Goal: Transaction & Acquisition: Purchase product/service

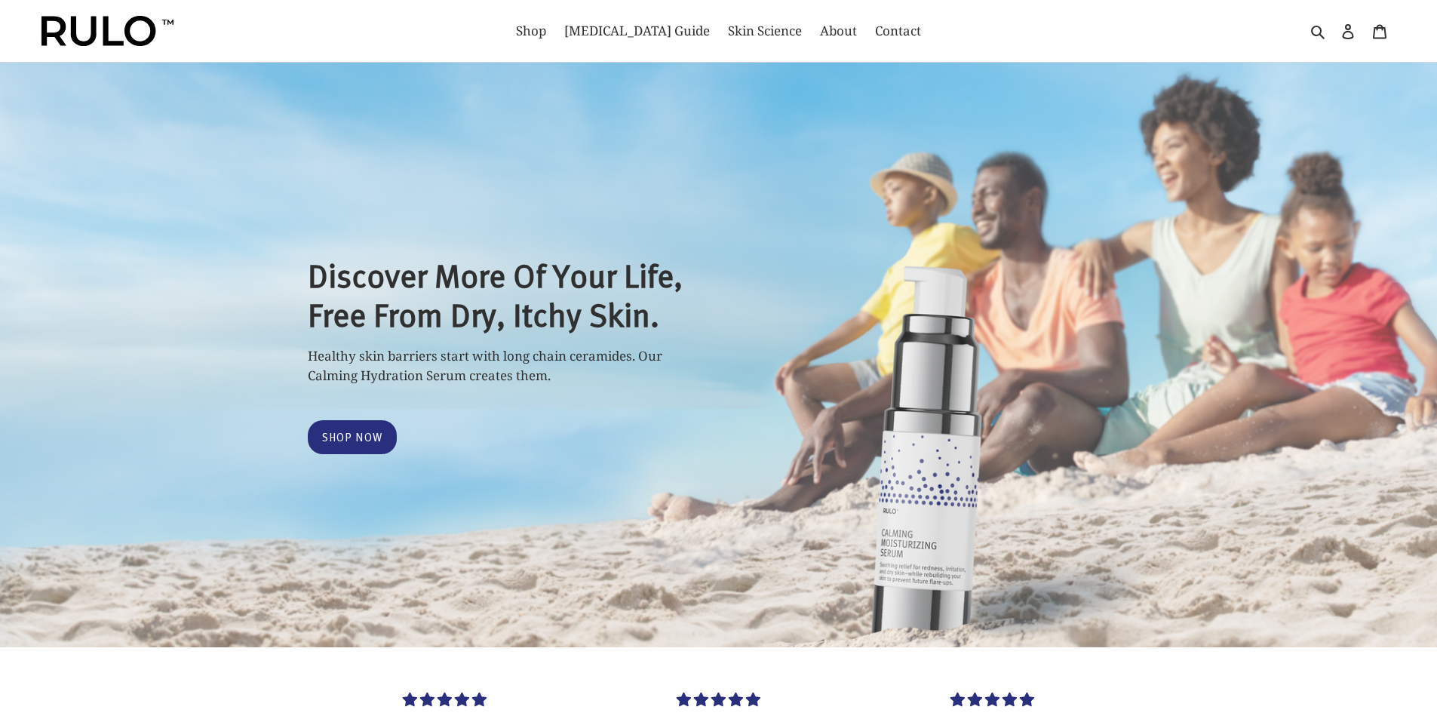
select select "most-helpful"
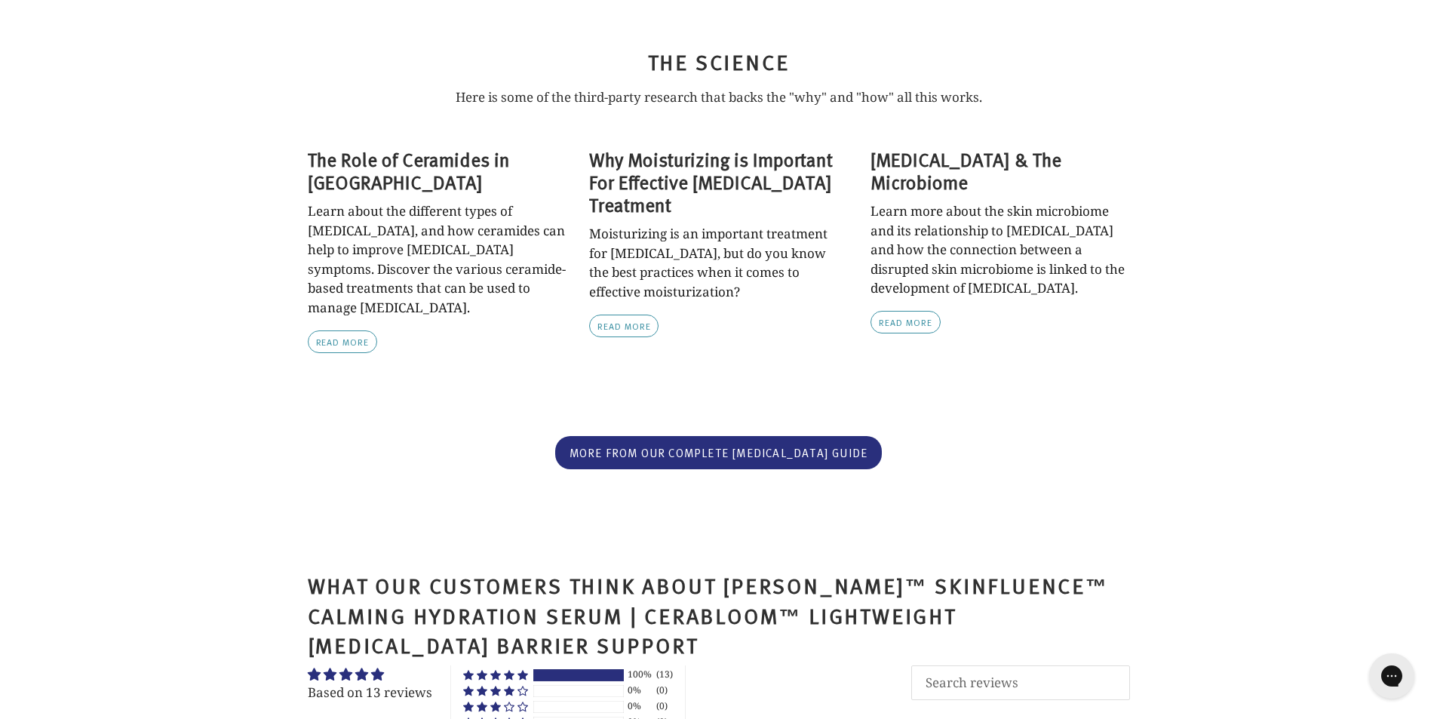
scroll to position [4713, 0]
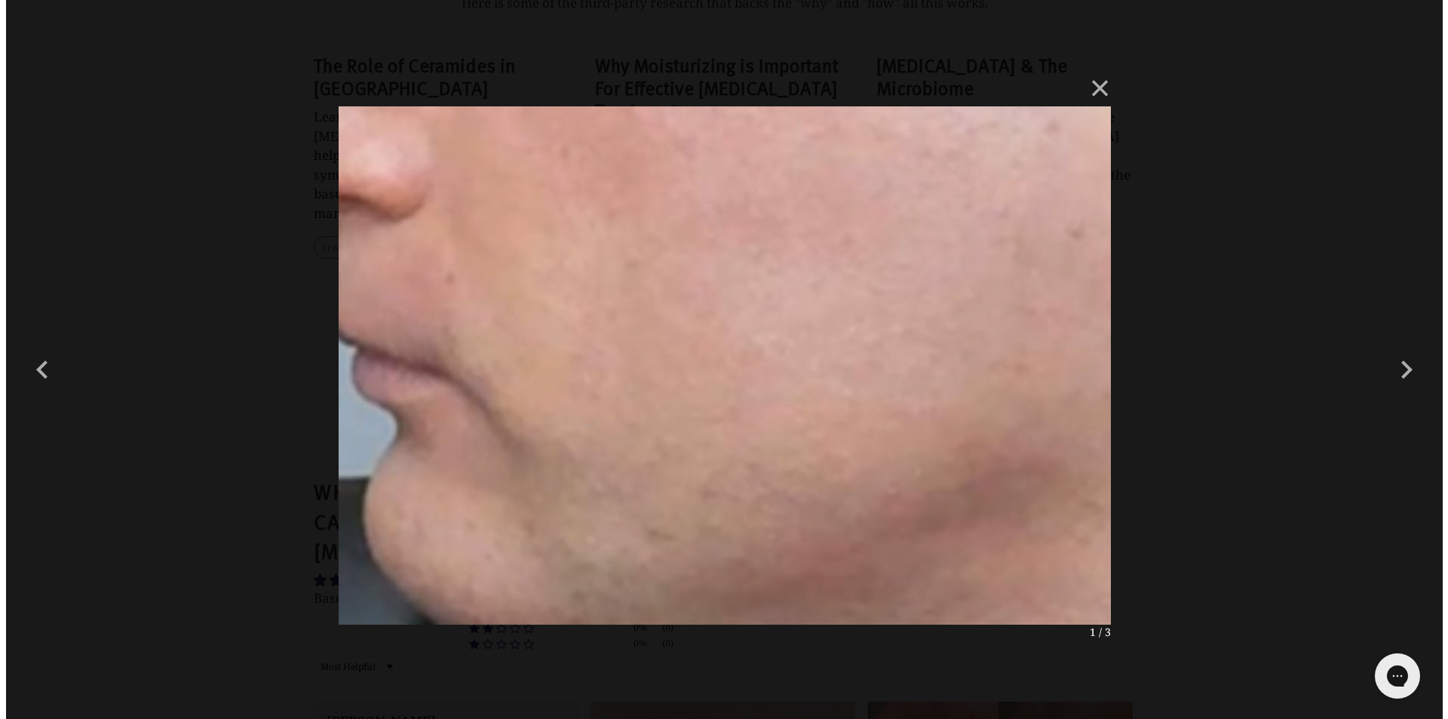
scroll to position [0, 0]
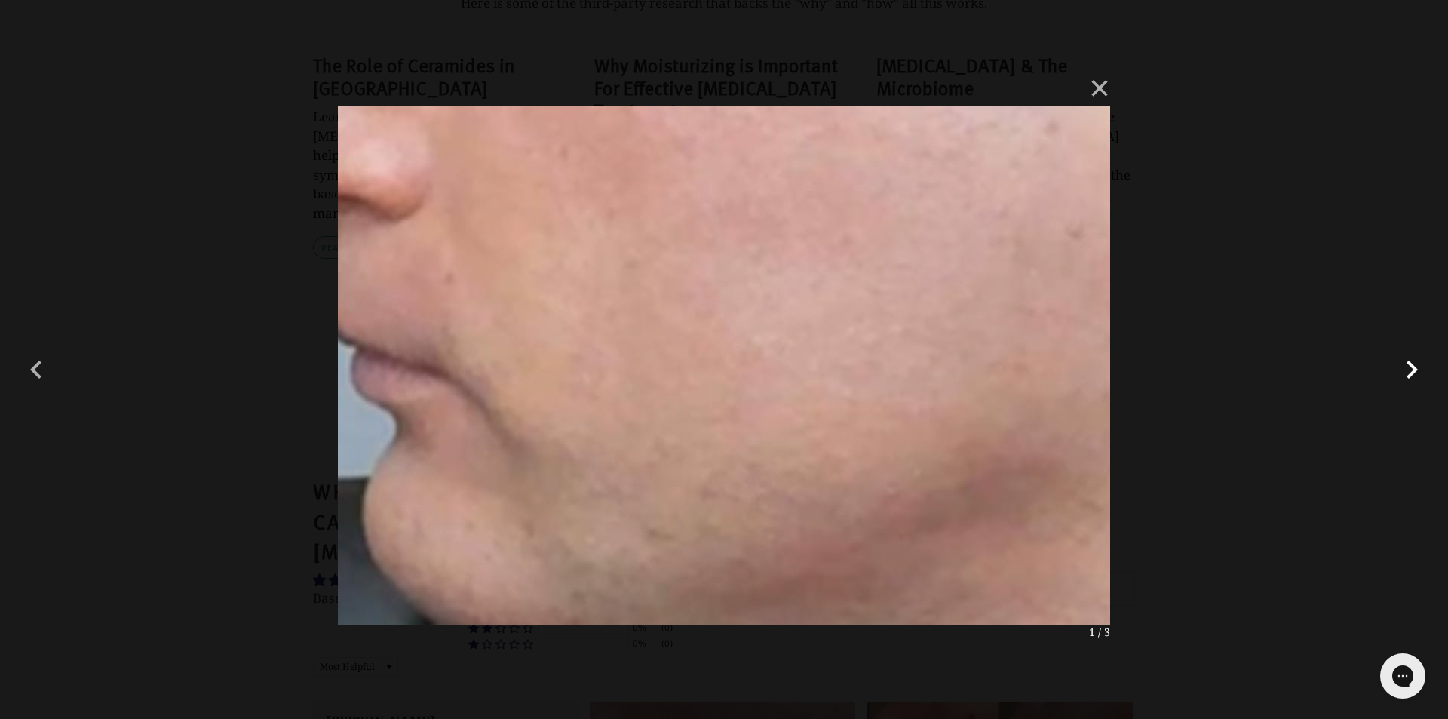
click at [1397, 345] on button "button" at bounding box center [1412, 360] width 36 height 36
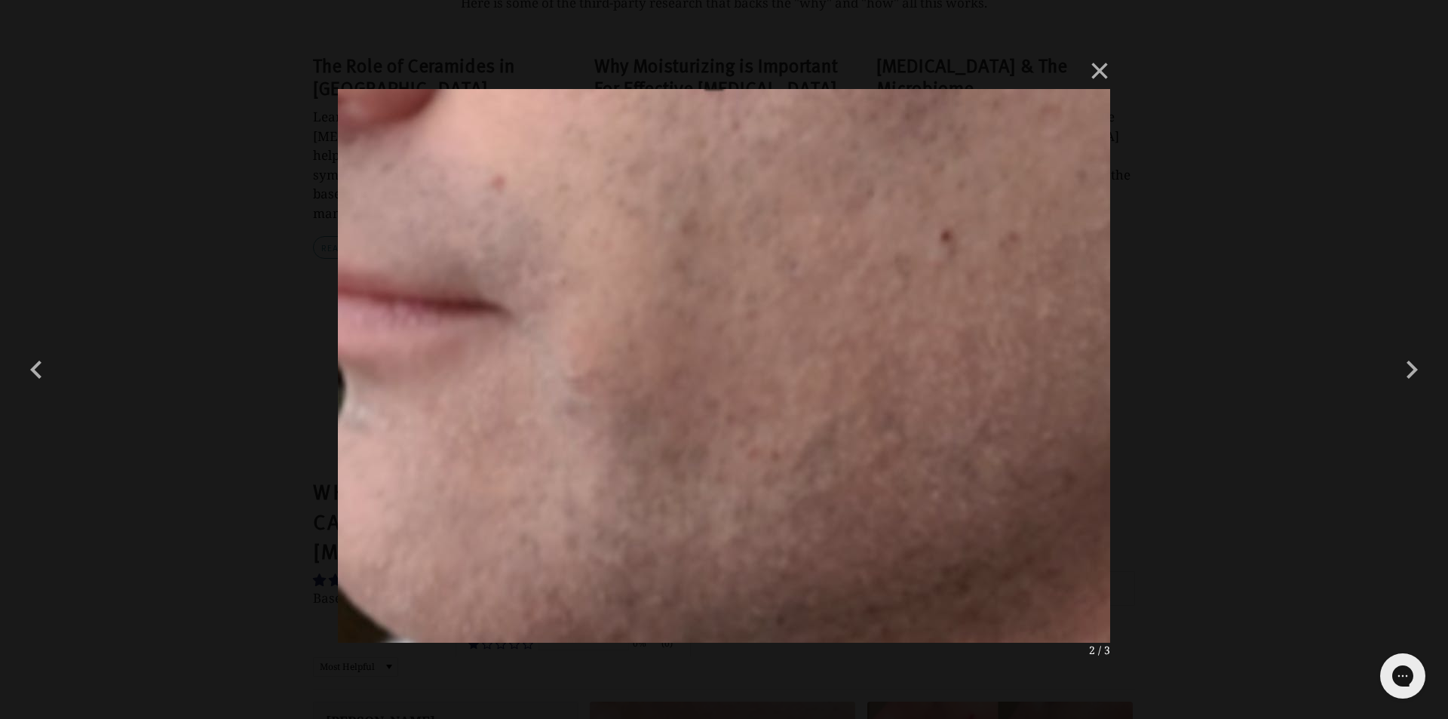
click at [320, 507] on div "× 2 / 3 Loading..." at bounding box center [724, 359] width 1448 height 719
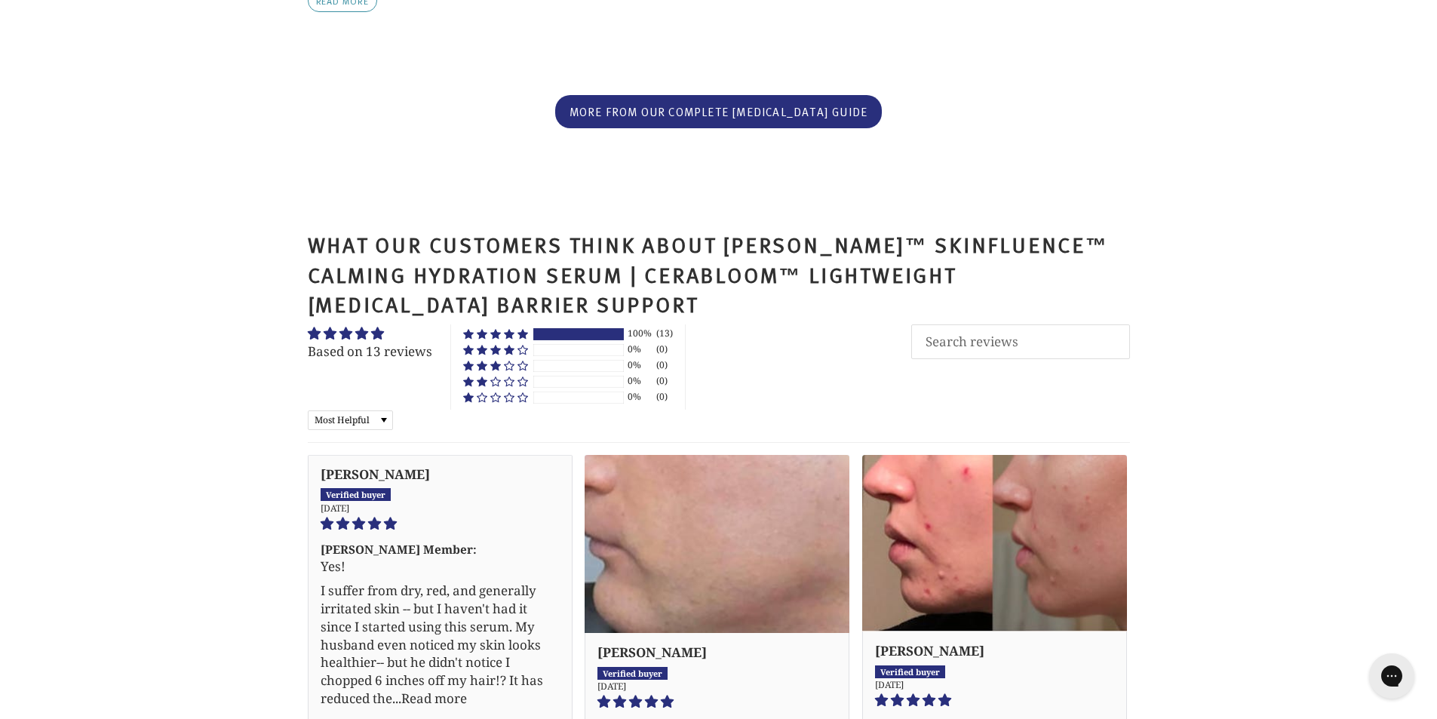
scroll to position [4990, 0]
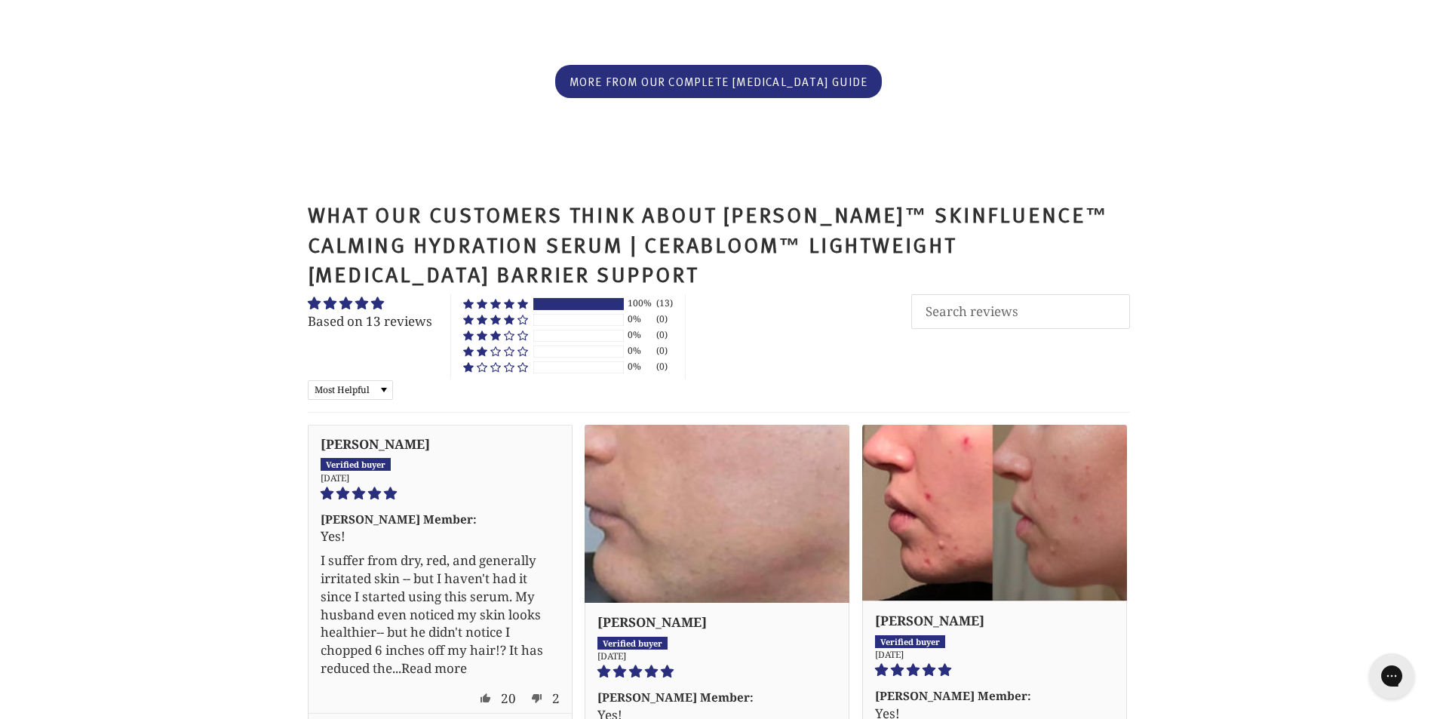
click at [584, 425] on link "Link to user picture 1" at bounding box center [716, 514] width 265 height 178
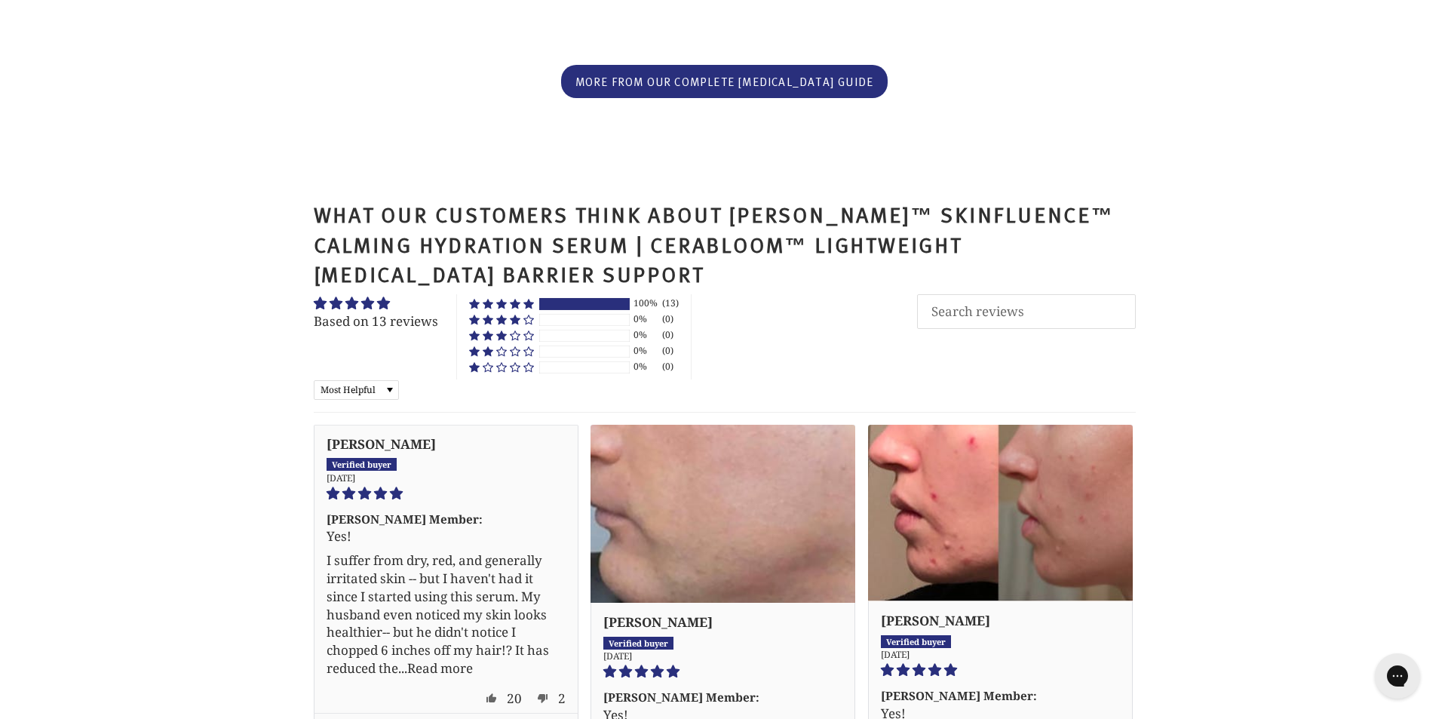
scroll to position [0, 0]
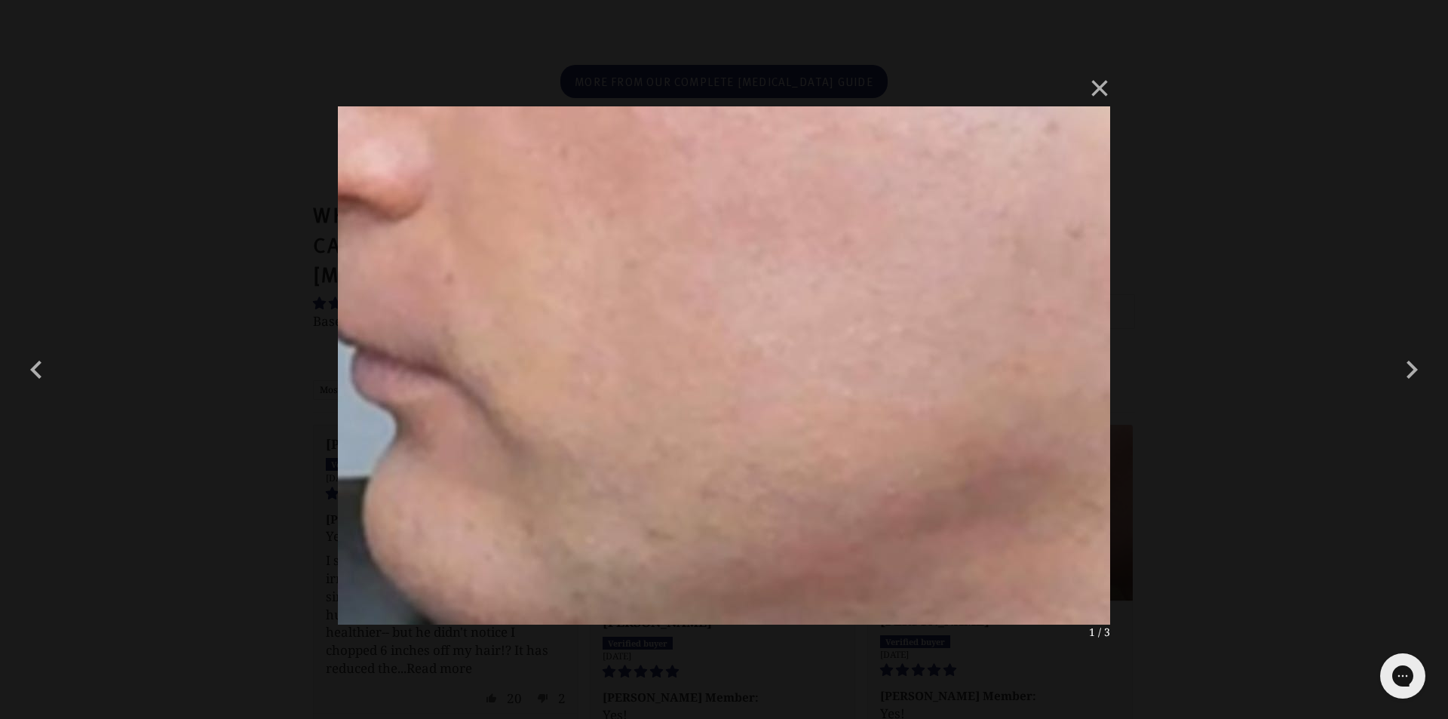
click at [765, 715] on div "× 1 / 3" at bounding box center [724, 359] width 1448 height 719
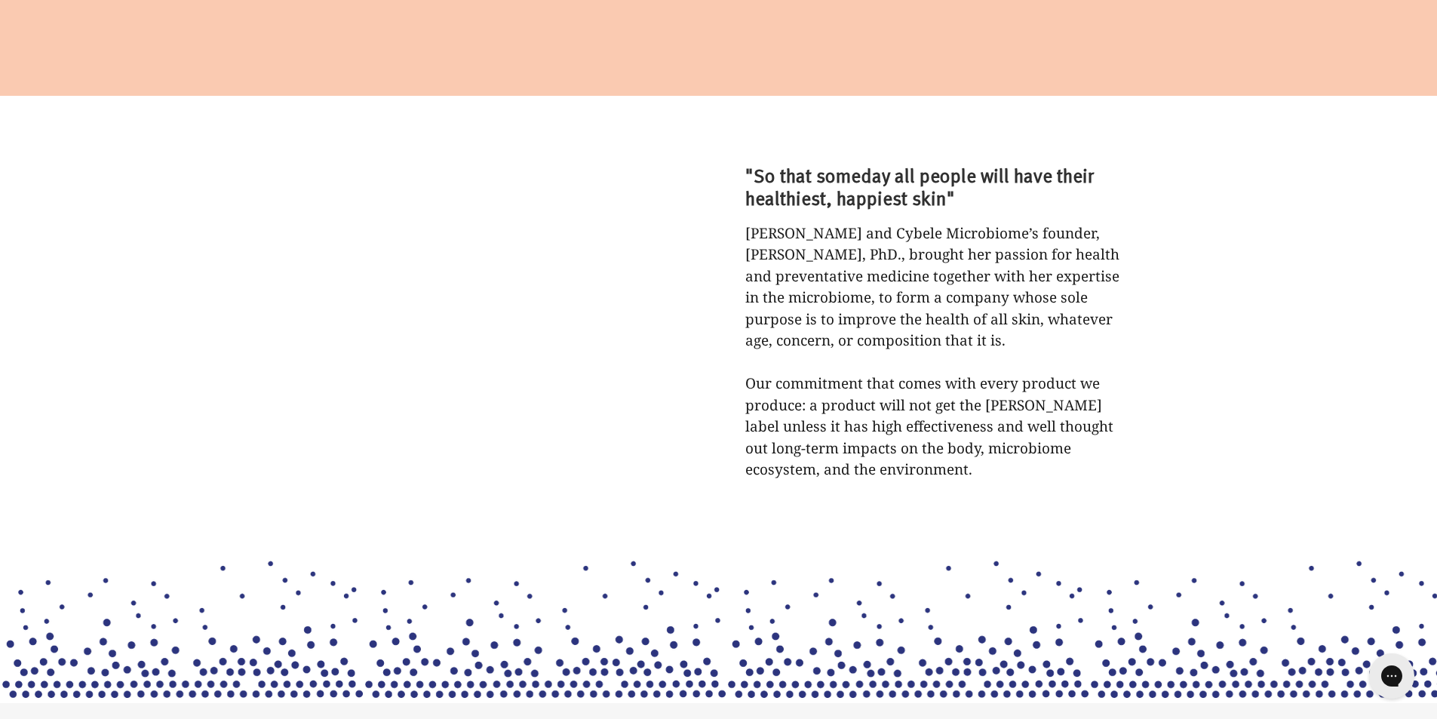
scroll to position [7692, 0]
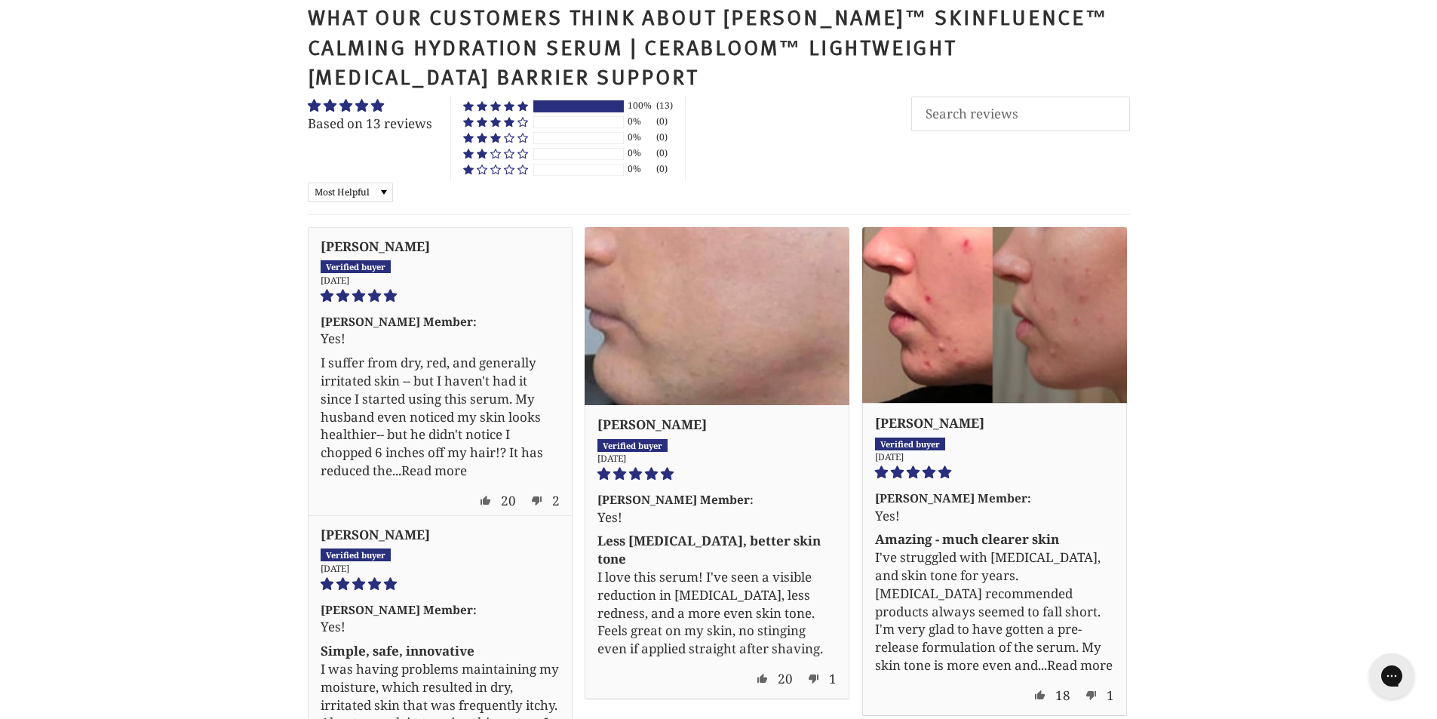
scroll to position [5178, 0]
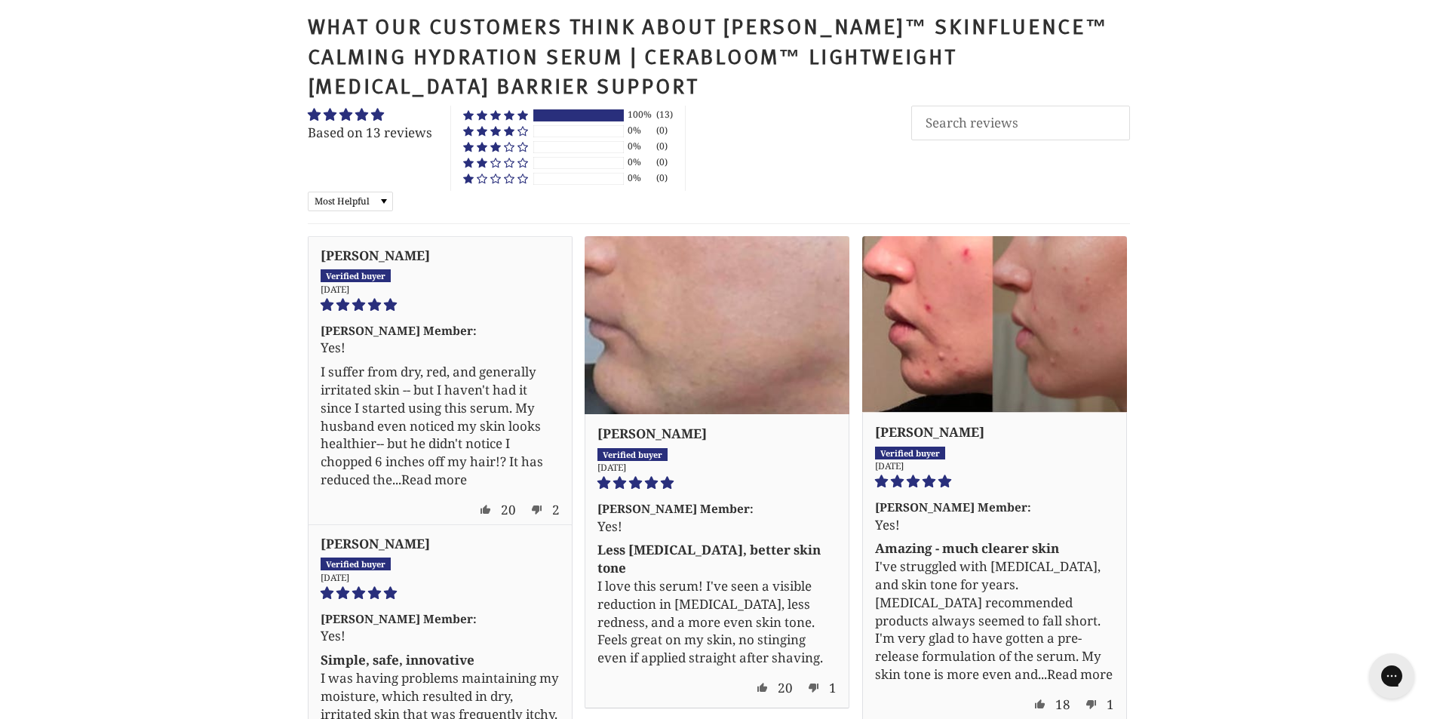
click at [314, 192] on select "Most Recent Highest Rating Lowest Rating Only Pictures Pictures First Videos Fi…" at bounding box center [350, 202] width 85 height 20
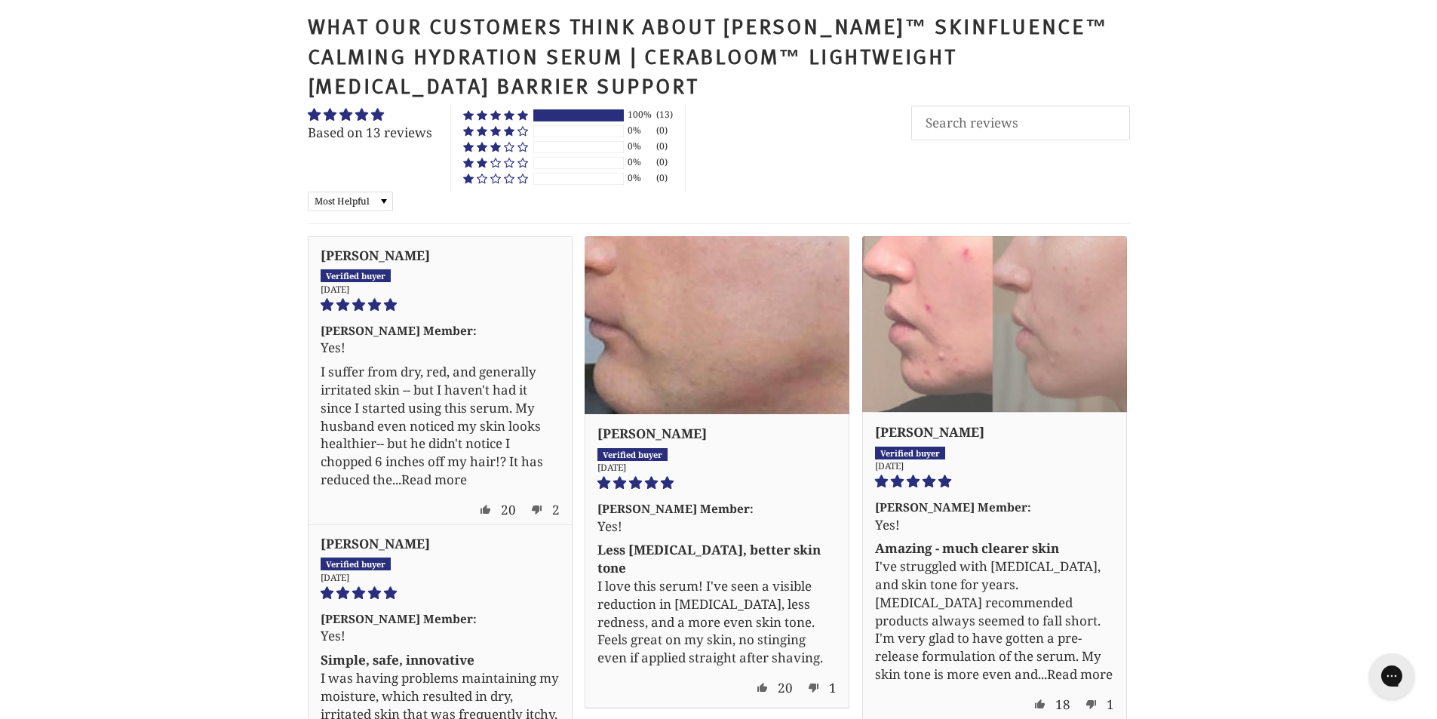
click at [308, 192] on select "Most Recent Highest Rating Lowest Rating Only Pictures Pictures First Videos Fi…" at bounding box center [350, 202] width 85 height 20
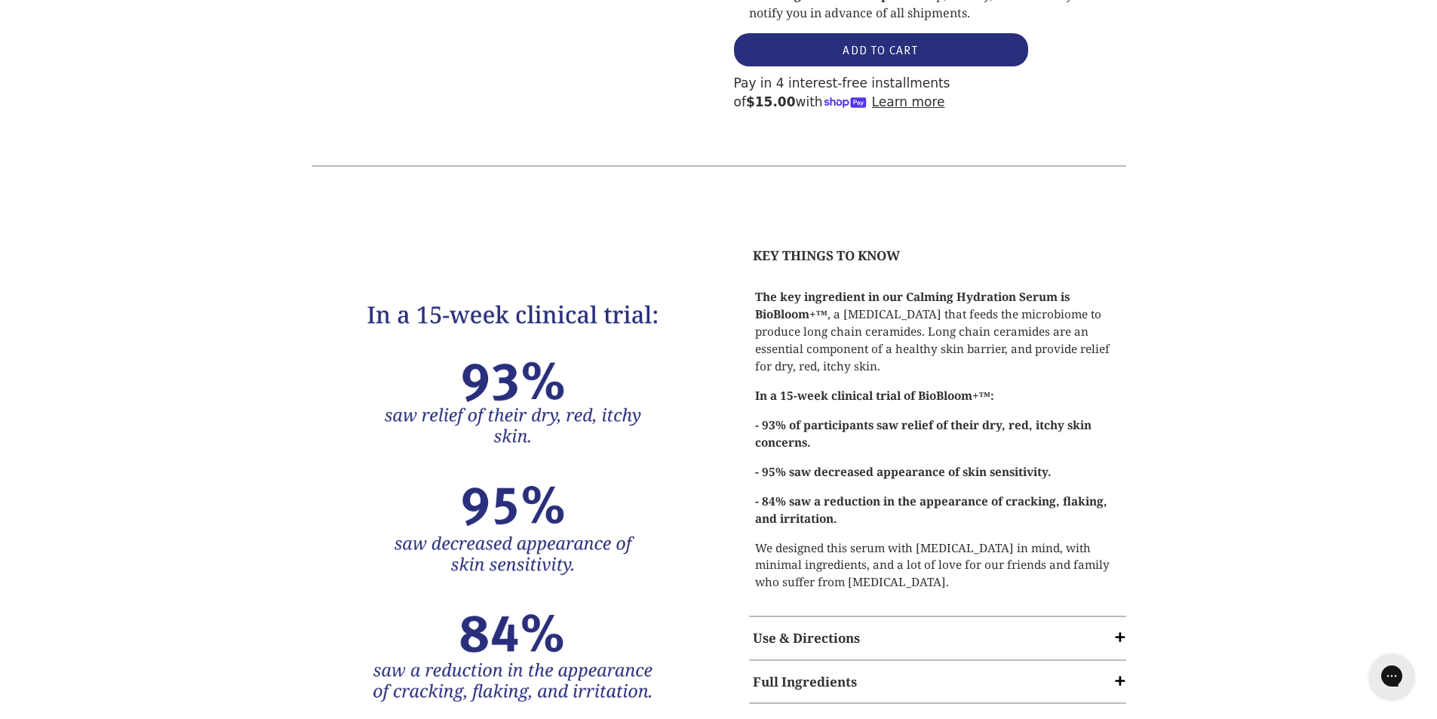
scroll to position [2068, 0]
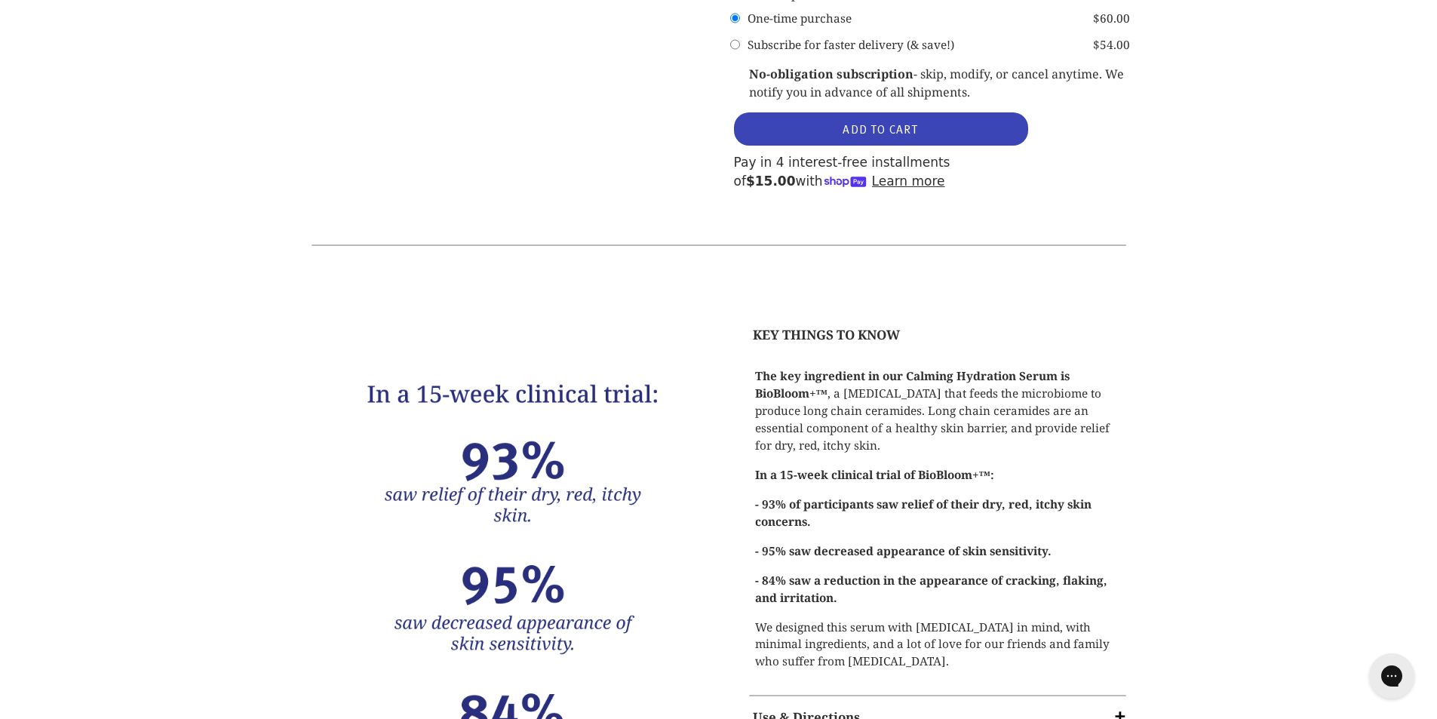
click at [796, 112] on button "ADD TO CART" at bounding box center [881, 128] width 294 height 33
